Goal: Information Seeking & Learning: Check status

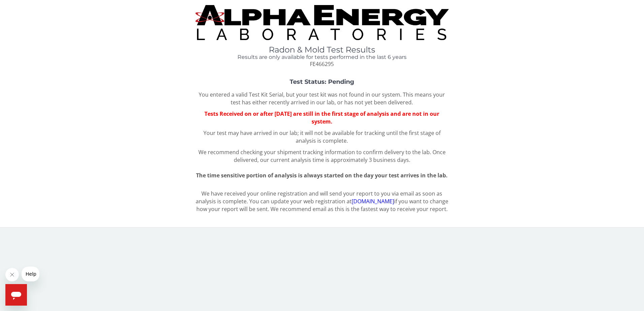
drag, startPoint x: 0, startPoint y: 0, endPoint x: 341, endPoint y: 119, distance: 361.3
click at [341, 119] on span "Tests Received on or after [DATE] are still in the first stage of analysis and …" at bounding box center [321, 117] width 235 height 15
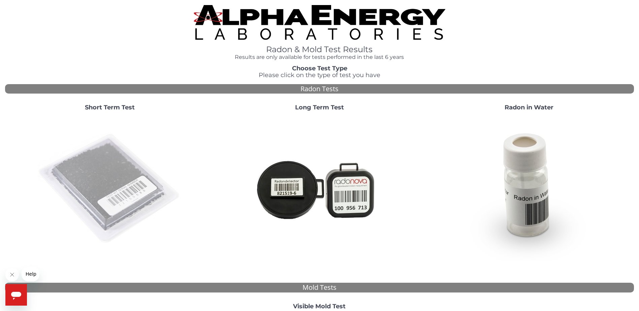
click at [110, 174] on img at bounding box center [109, 188] width 145 height 145
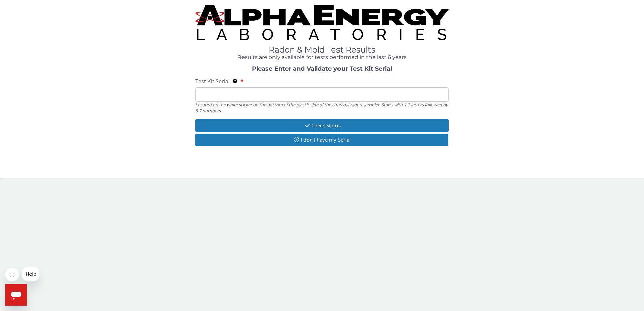
click at [211, 89] on input "Test Kit Serial Located on the white sticker on the bottom of the plastic side …" at bounding box center [321, 94] width 253 height 14
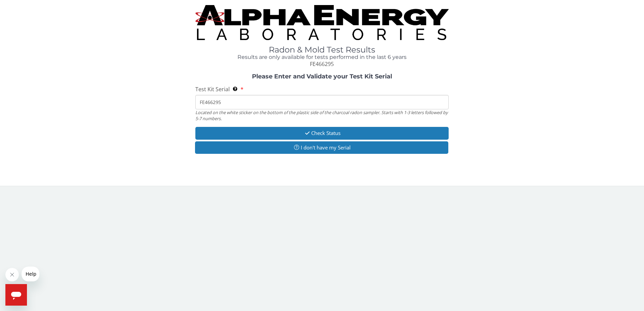
type input "FE466295"
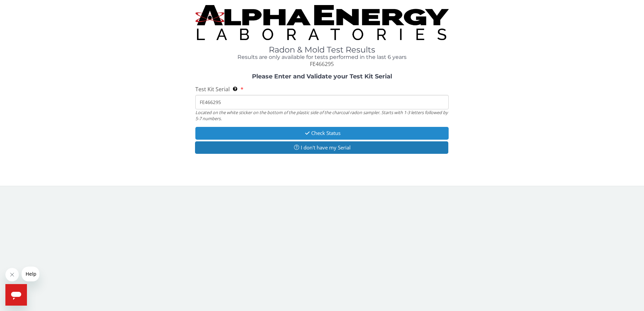
click at [349, 133] on button "Check Status" at bounding box center [321, 133] width 253 height 12
